Goal: Book appointment/travel/reservation

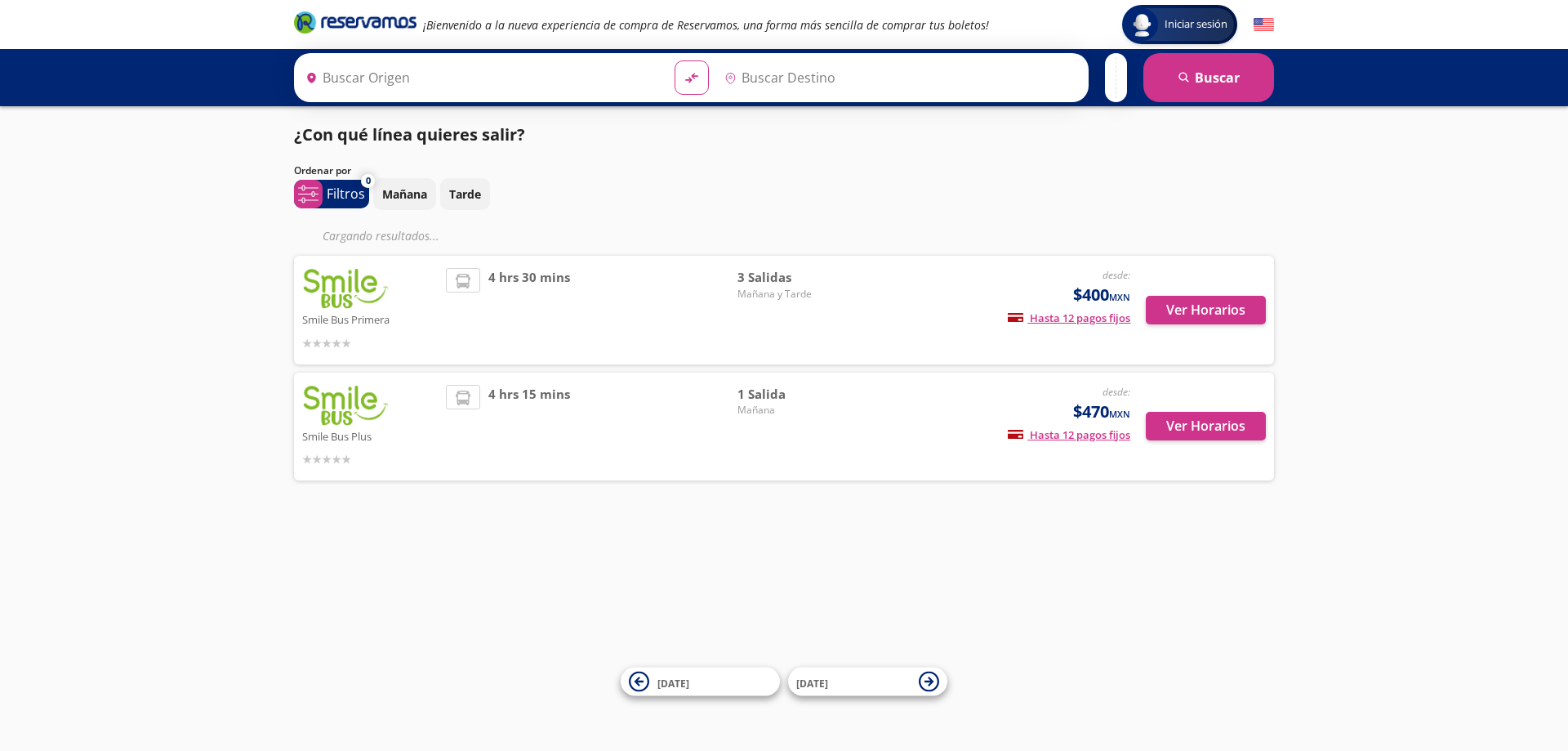
type input "[GEOGRAPHIC_DATA], [GEOGRAPHIC_DATA]"
type input "[PERSON_NAME], [GEOGRAPHIC_DATA]"
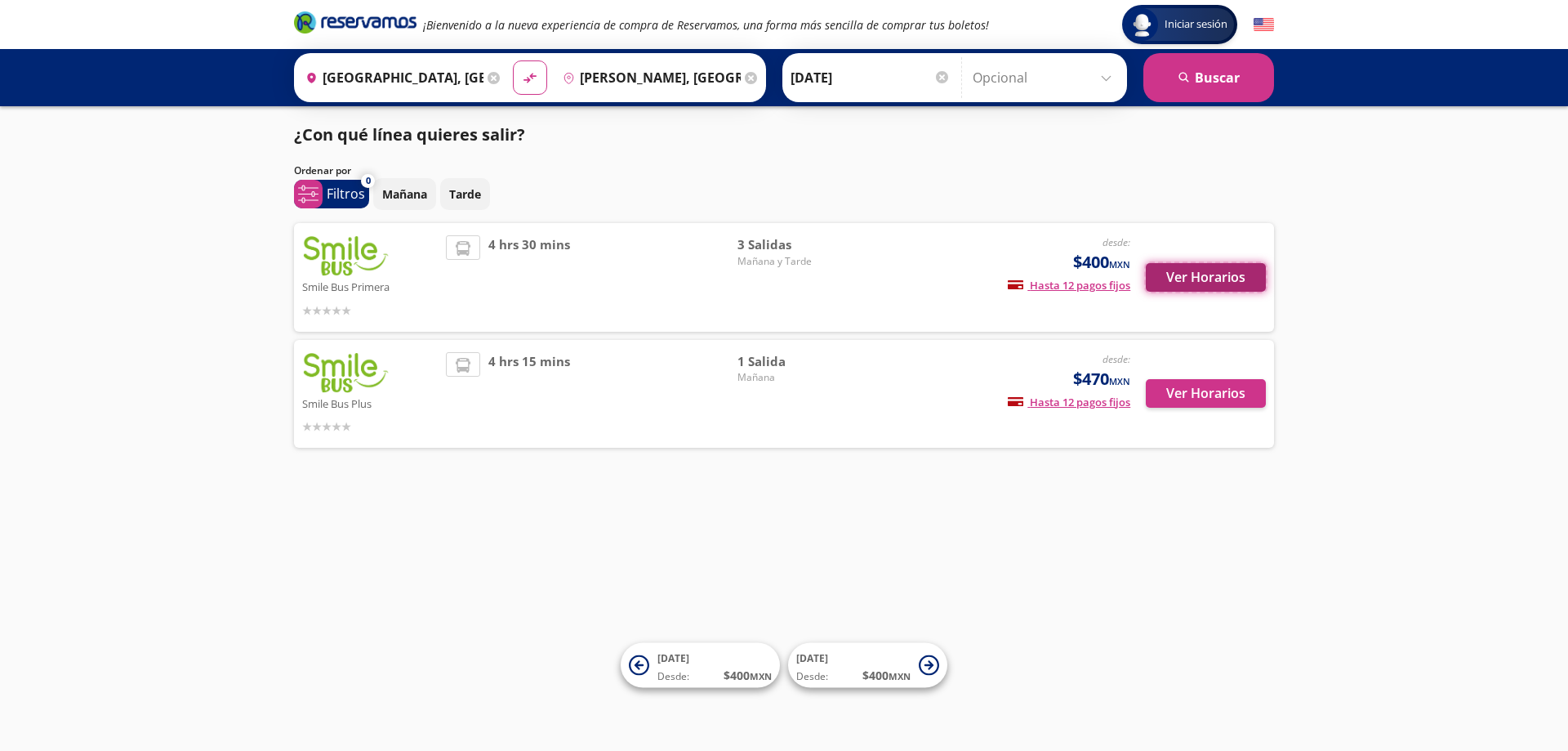
click at [1210, 280] on button "Ver Horarios" at bounding box center [1206, 277] width 120 height 29
click at [1193, 388] on button "Ver Horarios" at bounding box center [1206, 393] width 120 height 29
